Goal: Task Accomplishment & Management: Manage account settings

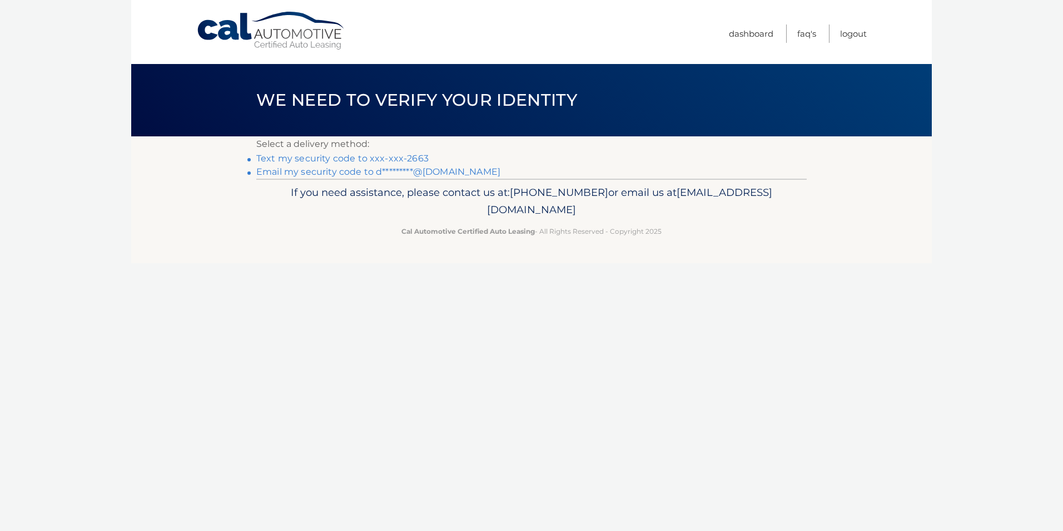
click at [402, 157] on link "Text my security code to xxx-xxx-2663" at bounding box center [342, 158] width 172 height 11
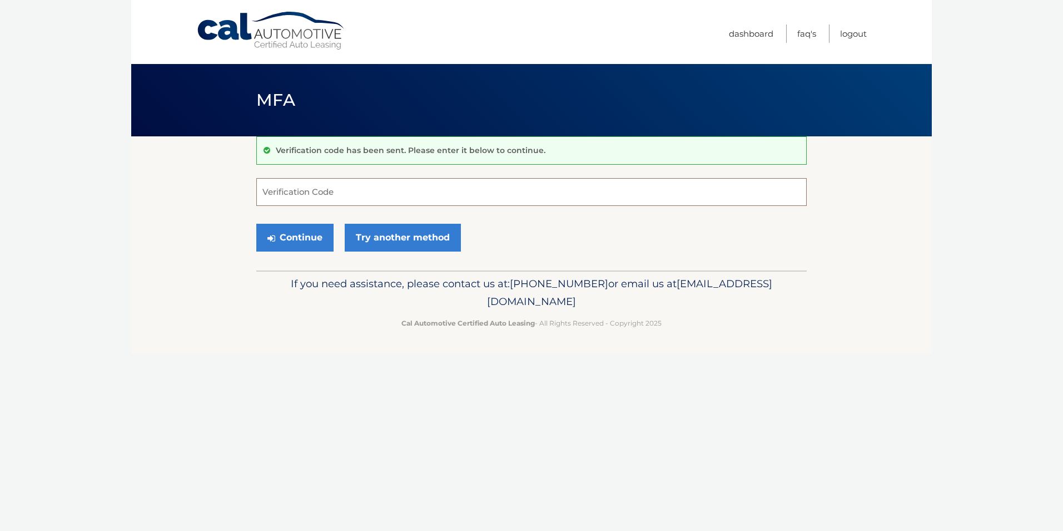
click at [402, 194] on input "Verification Code" at bounding box center [531, 192] width 551 height 28
type input "510713"
click at [309, 235] on button "Continue" at bounding box center [294, 238] width 77 height 28
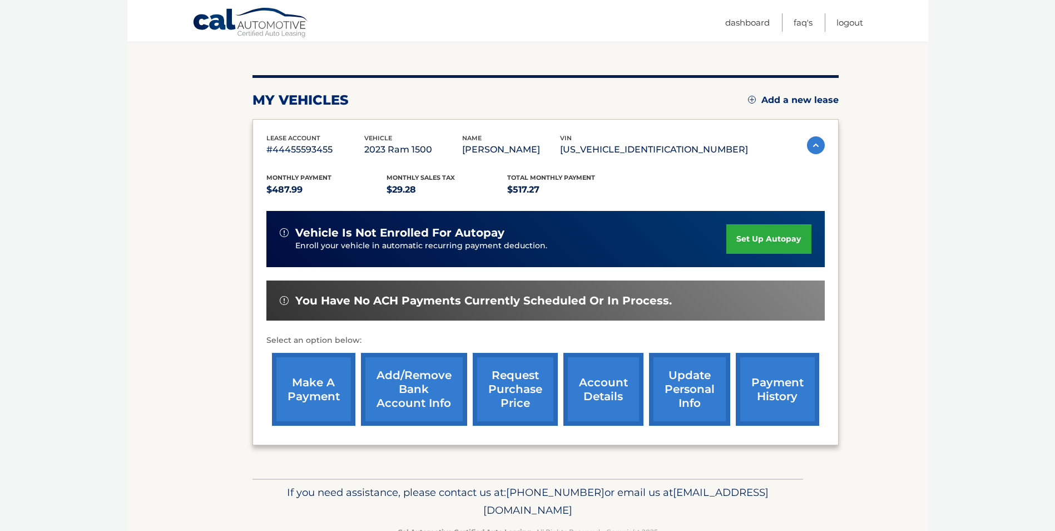
scroll to position [144, 0]
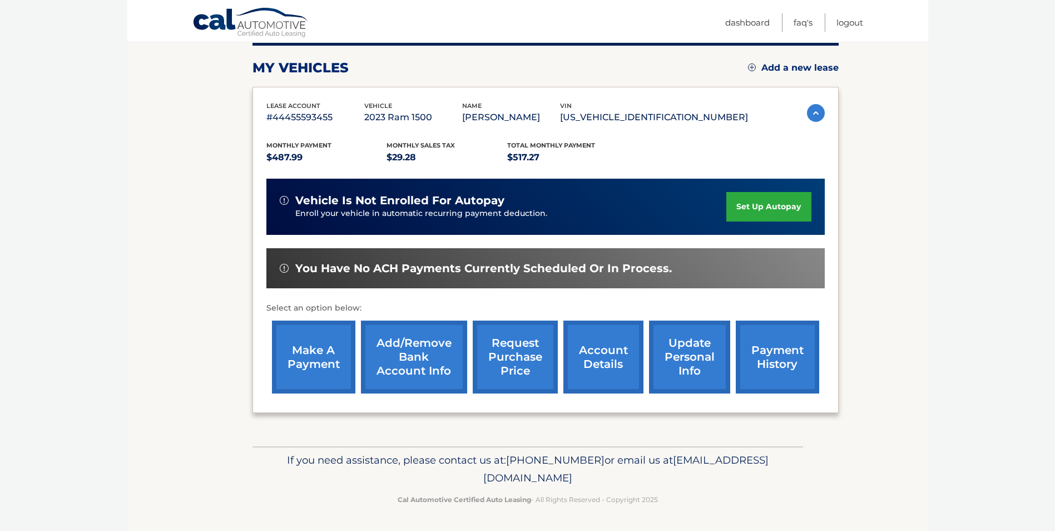
click at [600, 356] on link "account details" at bounding box center [603, 356] width 80 height 73
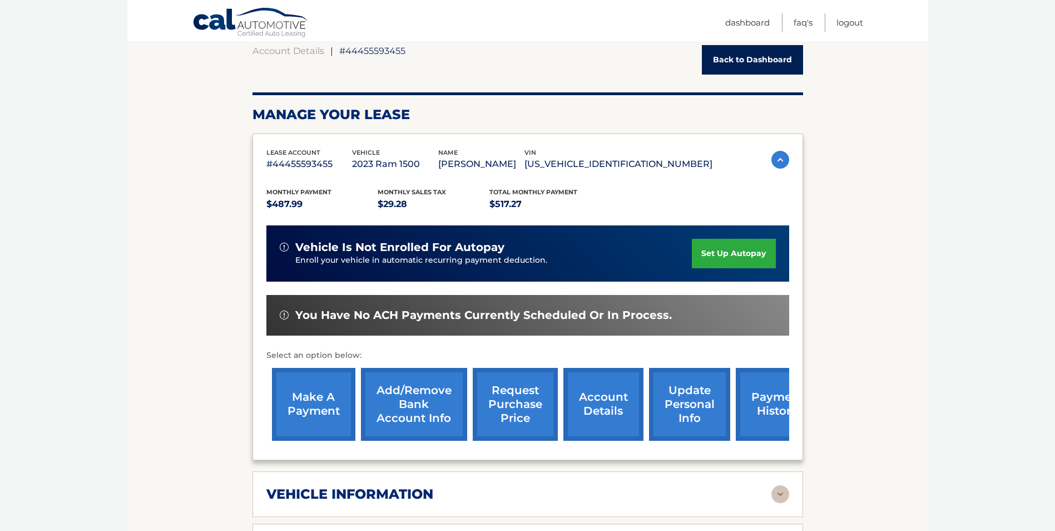
scroll to position [222, 0]
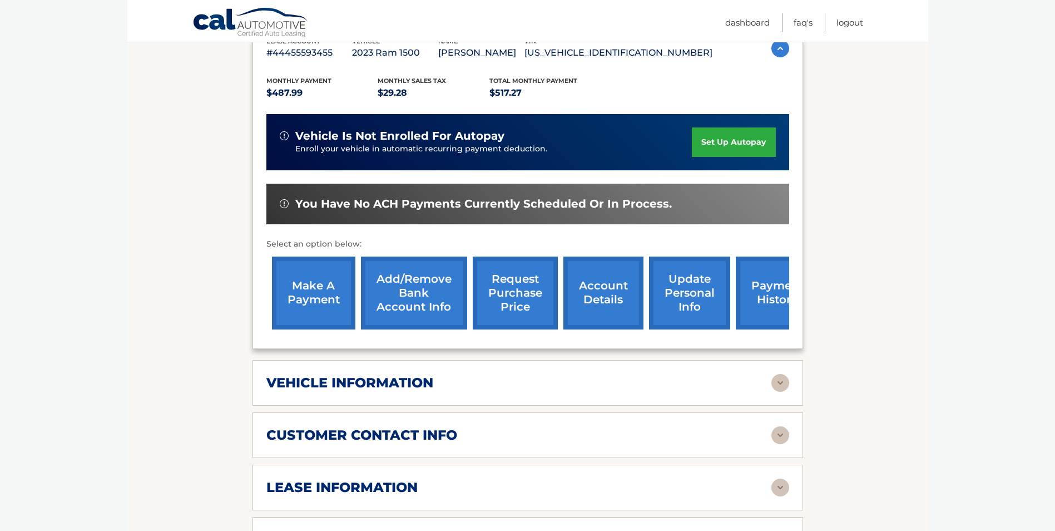
click at [612, 296] on link "account details" at bounding box center [603, 292] width 80 height 73
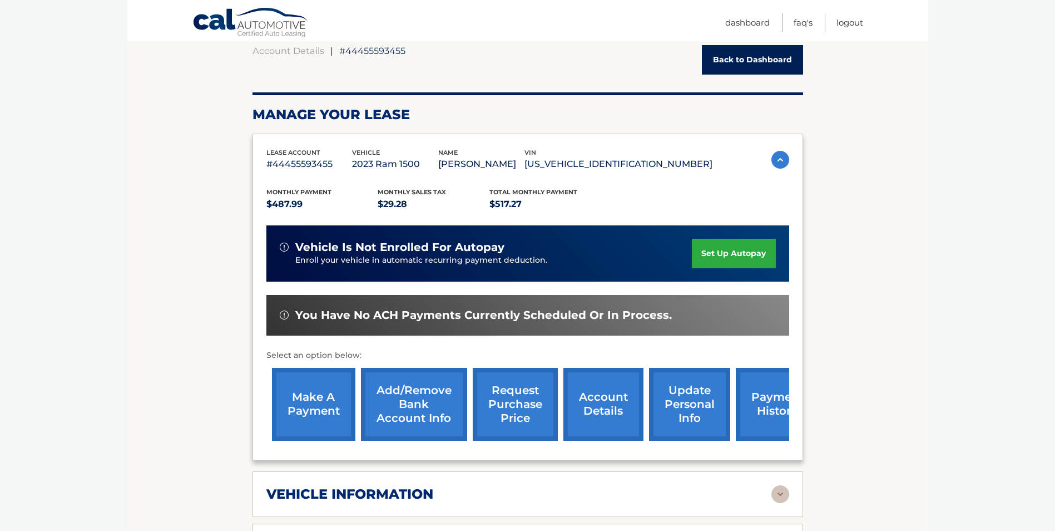
scroll to position [278, 0]
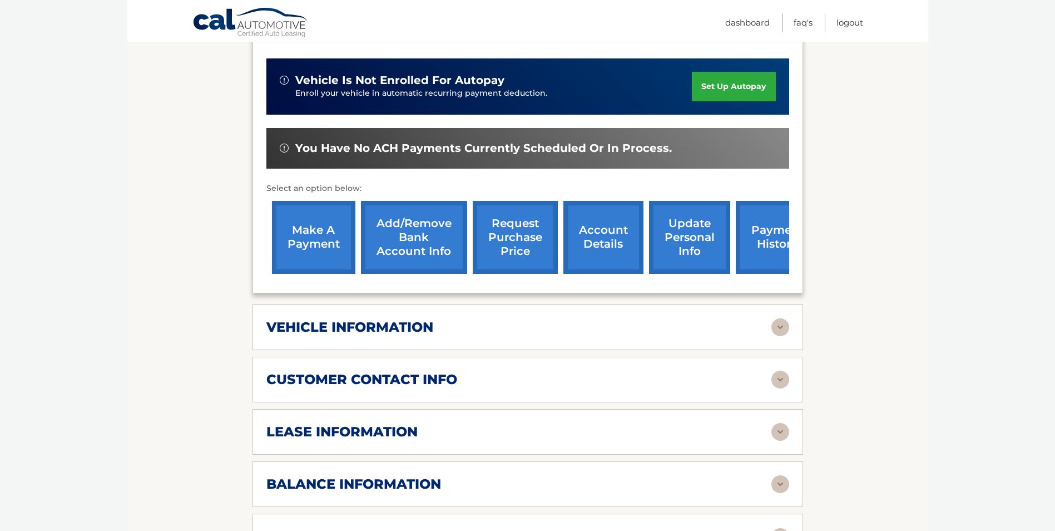
click at [611, 239] on link "account details" at bounding box center [603, 237] width 80 height 73
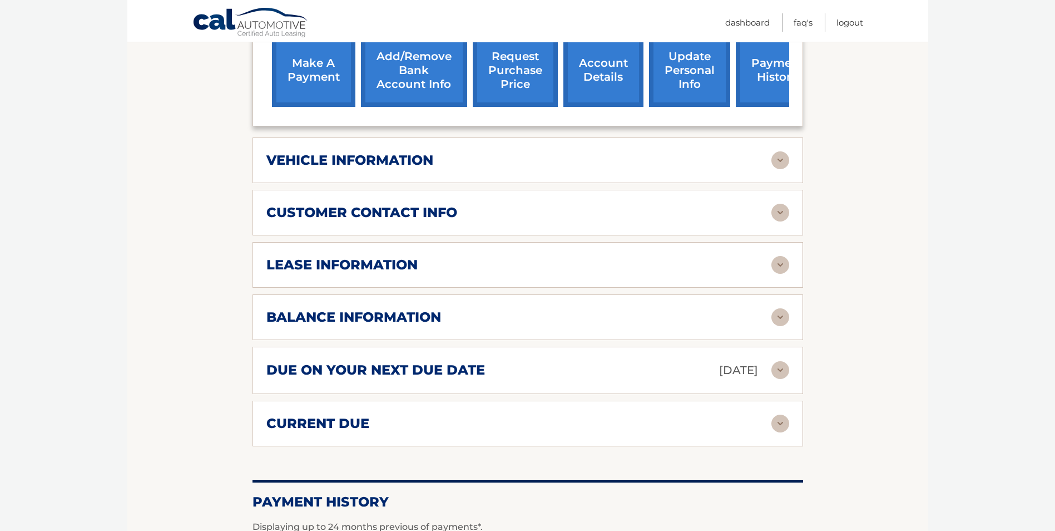
click at [781, 264] on img at bounding box center [780, 265] width 18 height 18
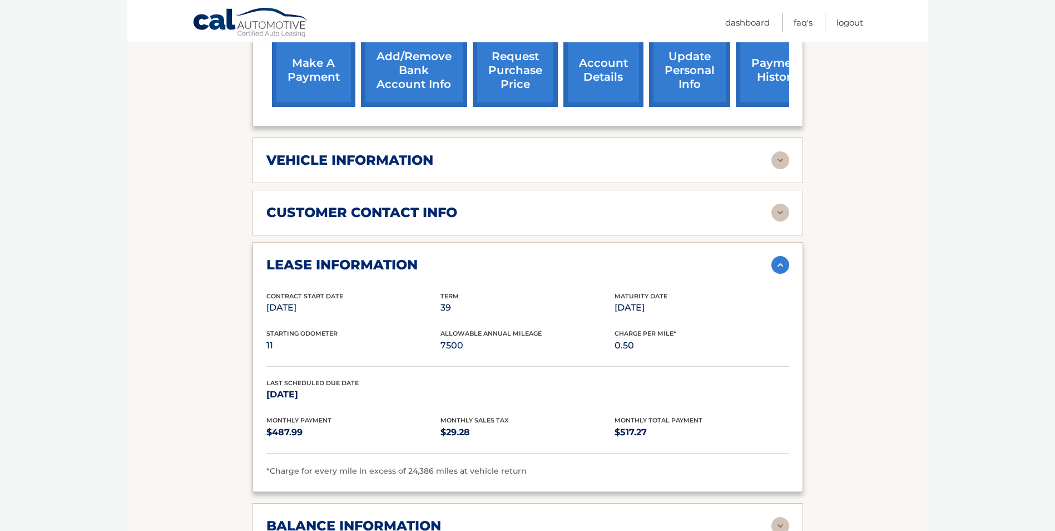
scroll to position [612, 0]
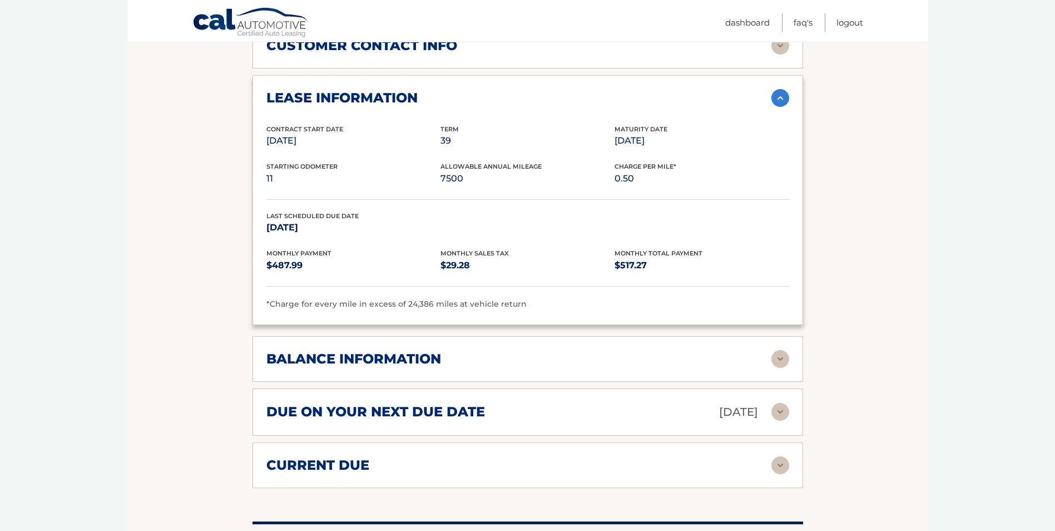
click at [779, 97] on img at bounding box center [780, 98] width 18 height 18
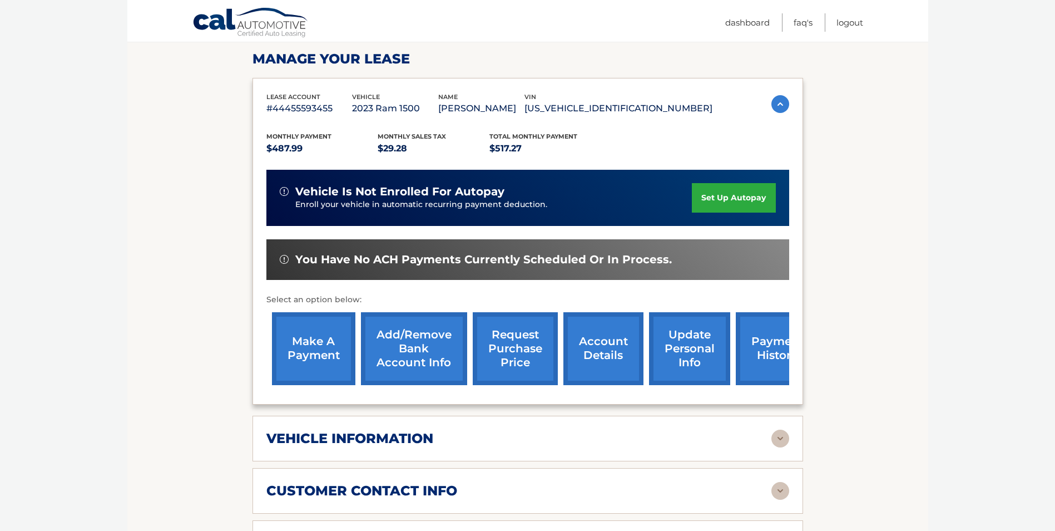
scroll to position [222, 0]
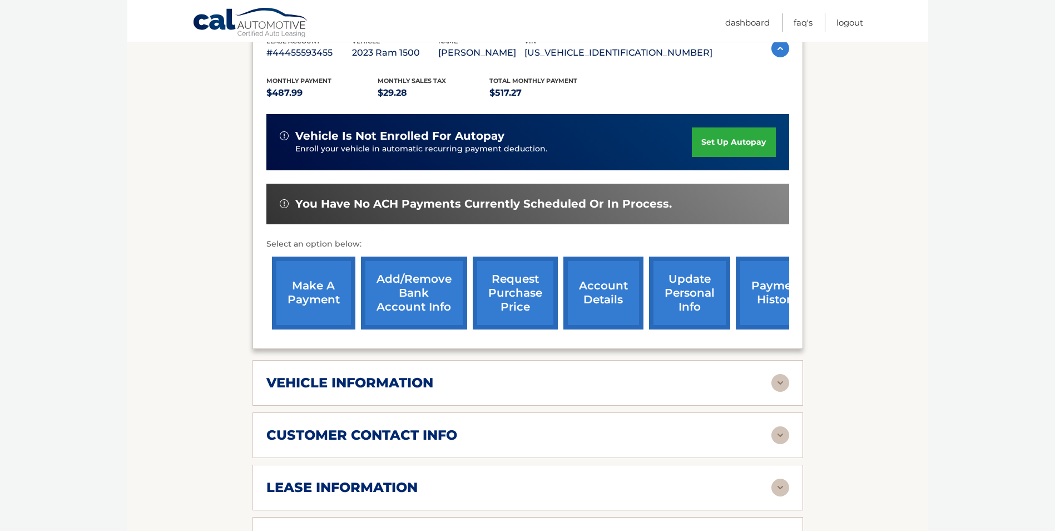
click at [687, 294] on link "update personal info" at bounding box center [689, 292] width 81 height 73
click at [525, 299] on link "request purchase price" at bounding box center [515, 292] width 85 height 73
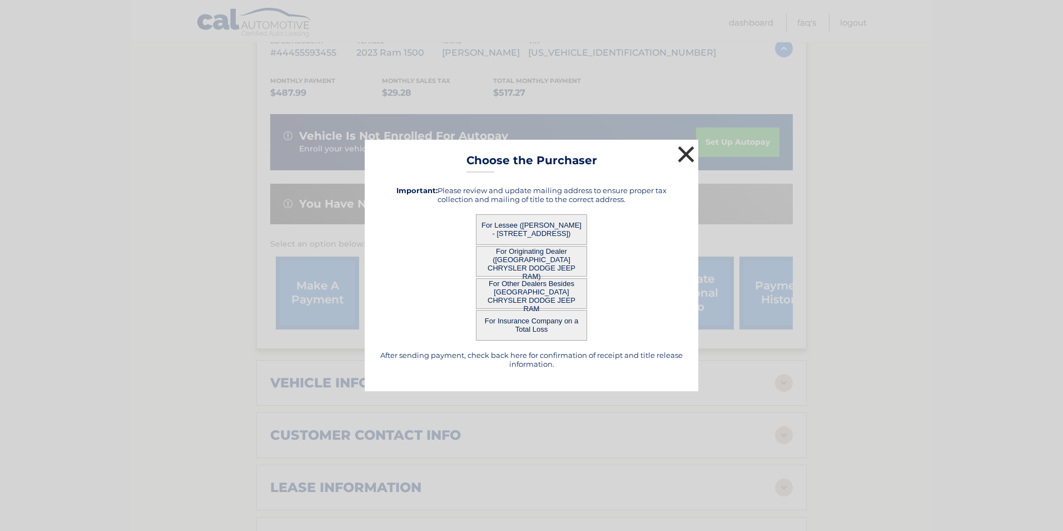
click at [684, 154] on button "×" at bounding box center [686, 154] width 22 height 22
